Goal: Information Seeking & Learning: Learn about a topic

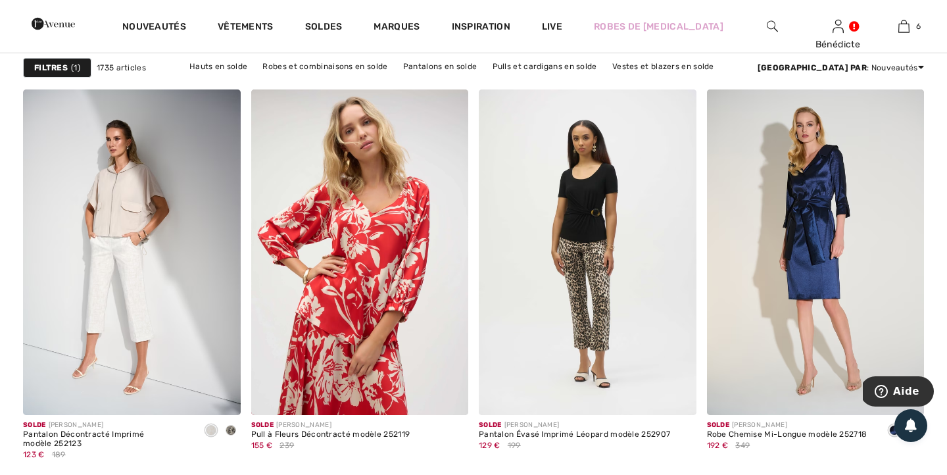
scroll to position [2607, 0]
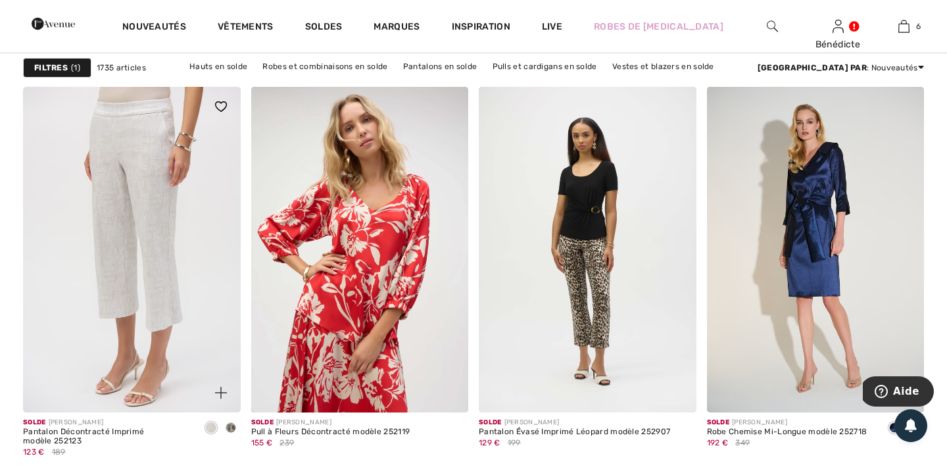
click at [167, 251] on img at bounding box center [132, 250] width 218 height 326
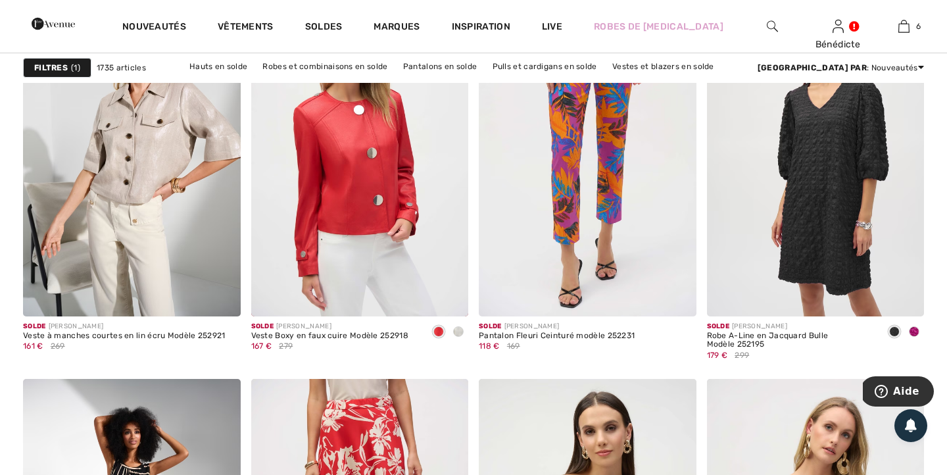
scroll to position [4020, 0]
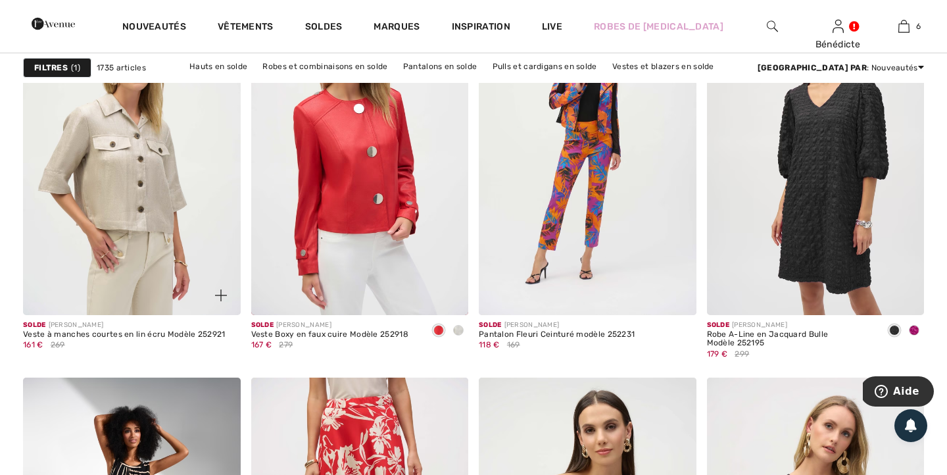
click at [158, 239] on img at bounding box center [132, 152] width 218 height 326
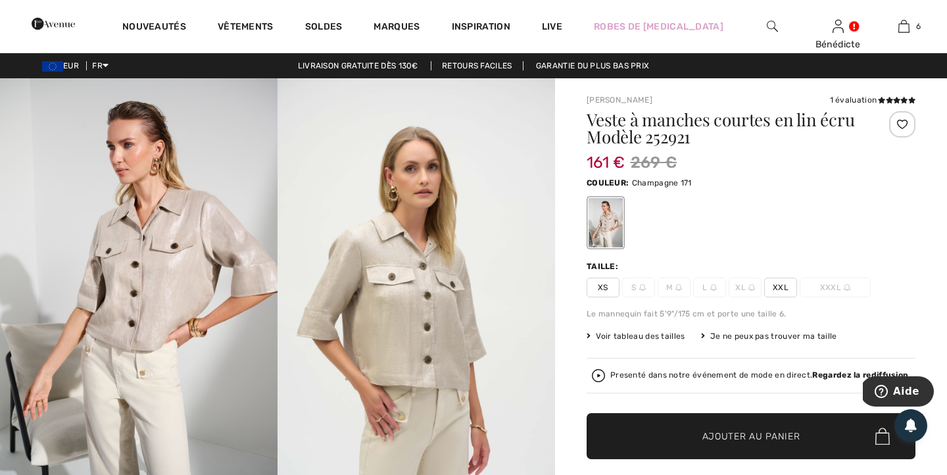
click at [620, 332] on span "Voir tableau des tailles" at bounding box center [636, 336] width 99 height 12
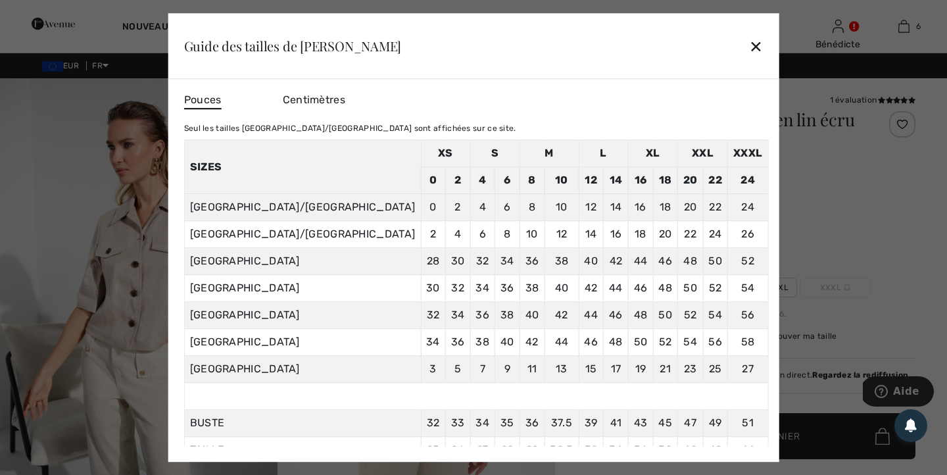
click at [749, 44] on div "✕" at bounding box center [756, 46] width 14 height 28
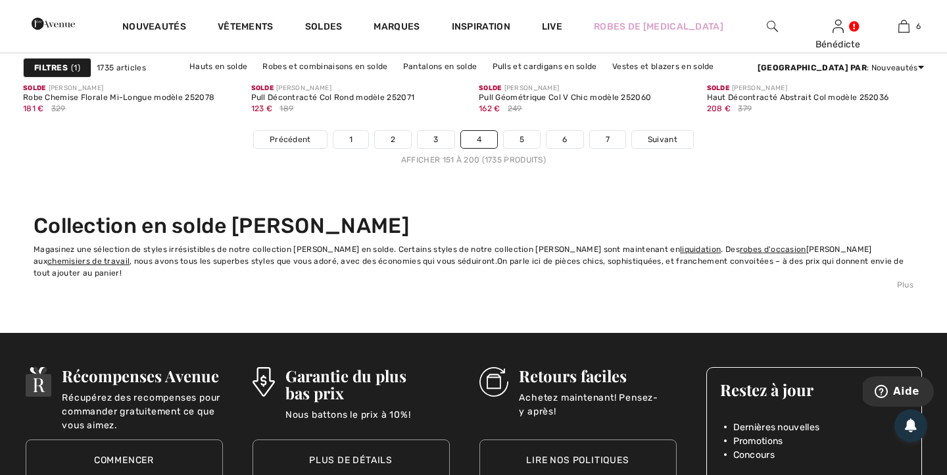
scroll to position [5962, 0]
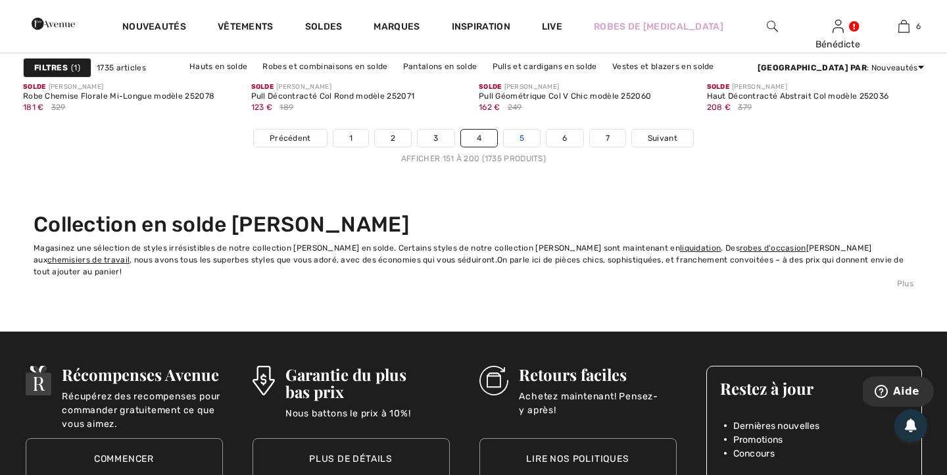
click at [524, 142] on link "5" at bounding box center [522, 138] width 36 height 17
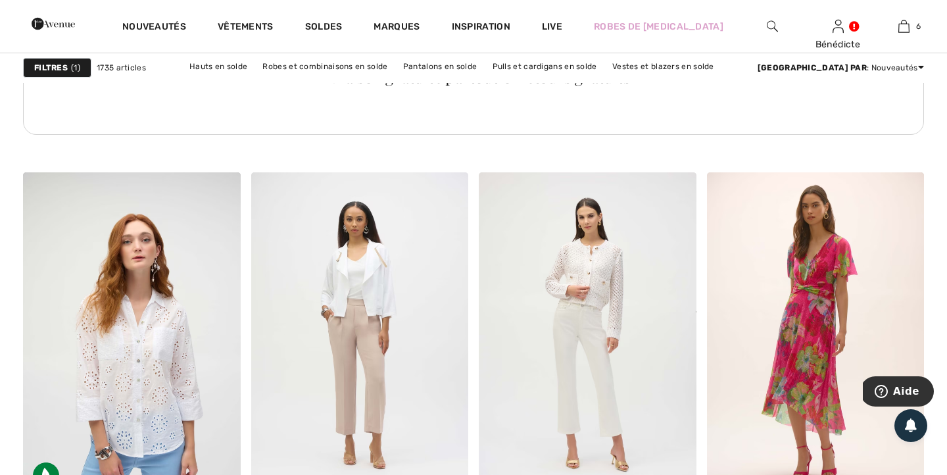
scroll to position [1746, 0]
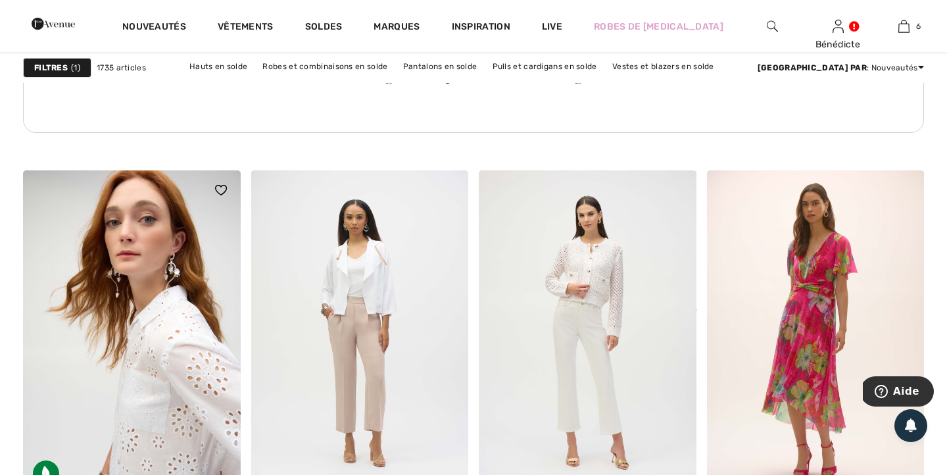
click at [136, 388] on img at bounding box center [132, 333] width 218 height 326
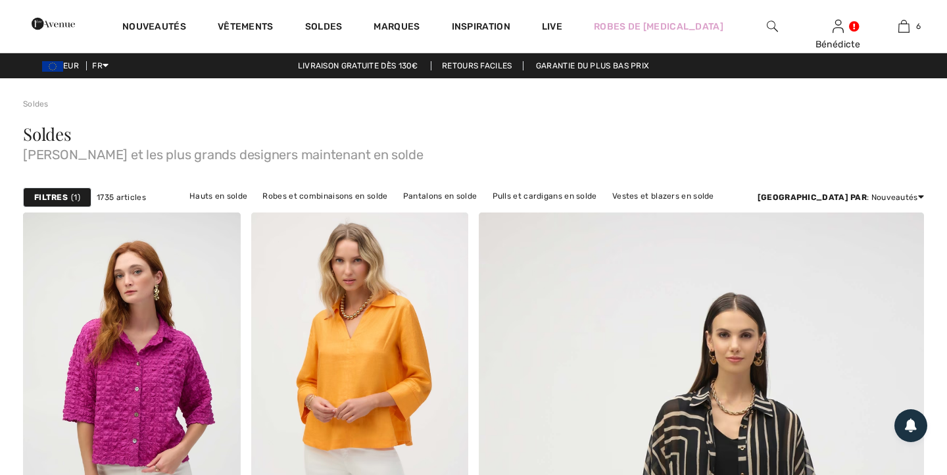
checkbox input "true"
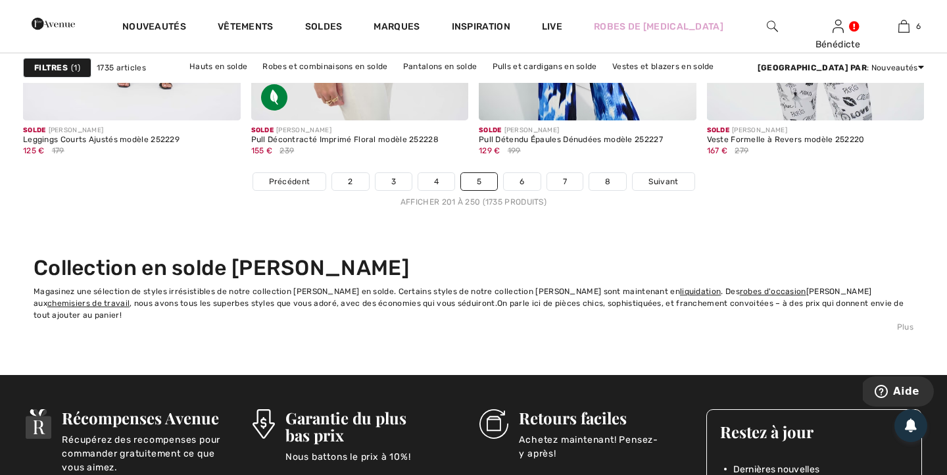
scroll to position [5923, 0]
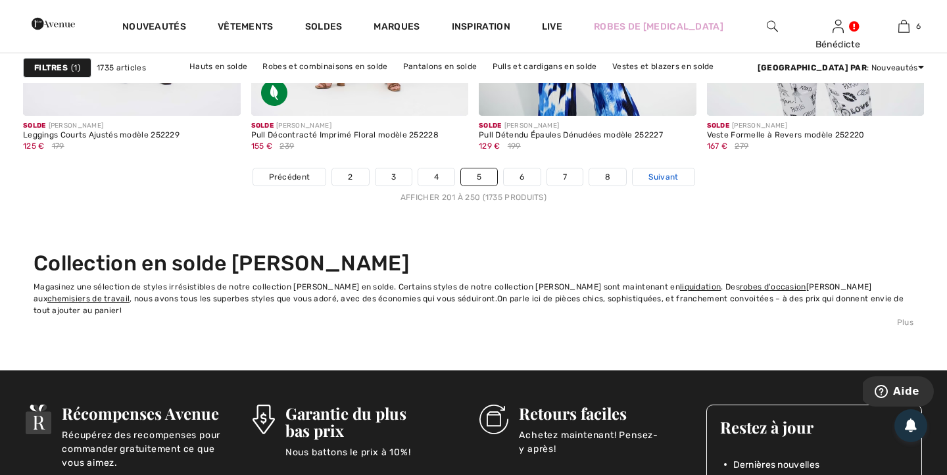
click at [659, 178] on span "Suivant" at bounding box center [663, 177] width 30 height 12
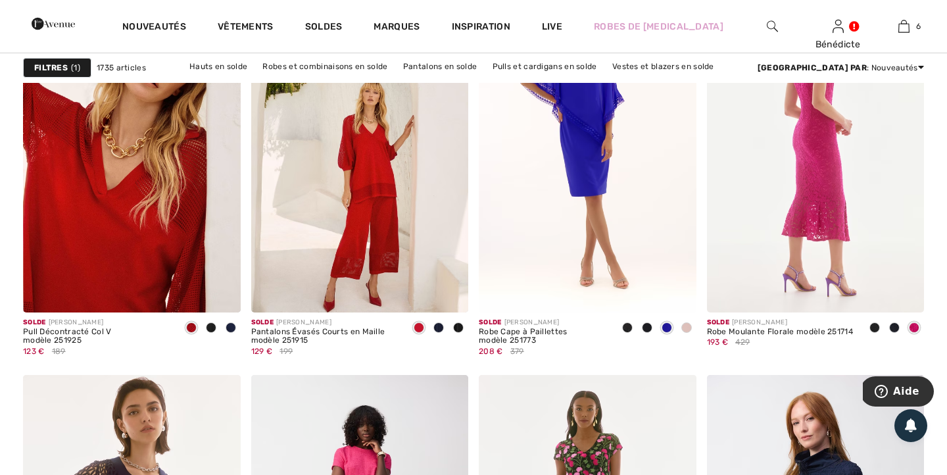
scroll to position [4024, 0]
